Goal: Use online tool/utility: Utilize a website feature to perform a specific function

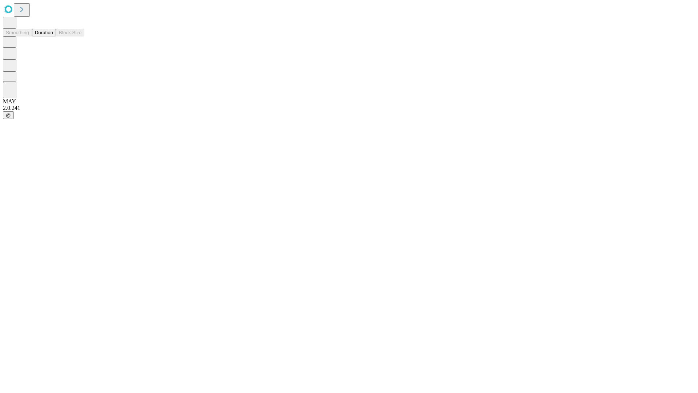
click at [53, 36] on button "Duration" at bounding box center [44, 33] width 24 height 8
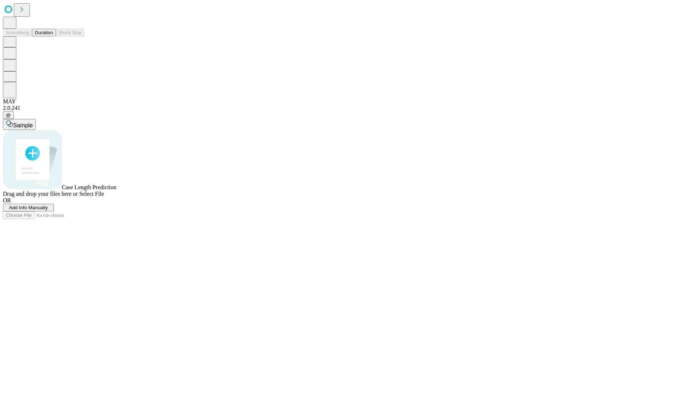
click at [104, 197] on span "Select File" at bounding box center [91, 193] width 25 height 6
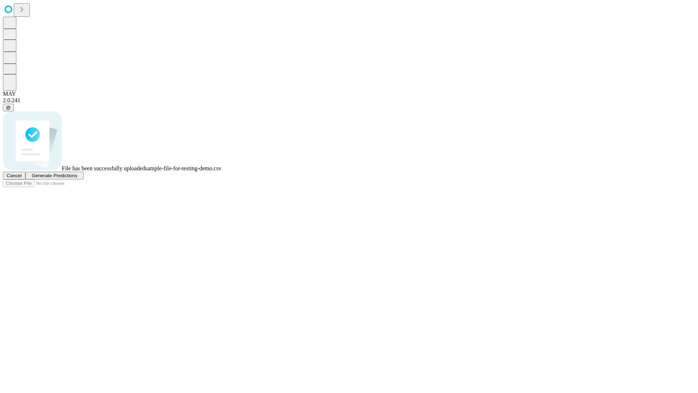
click at [77, 178] on span "Generate Predictions" at bounding box center [54, 175] width 45 height 5
